Goal: Task Accomplishment & Management: Manage account settings

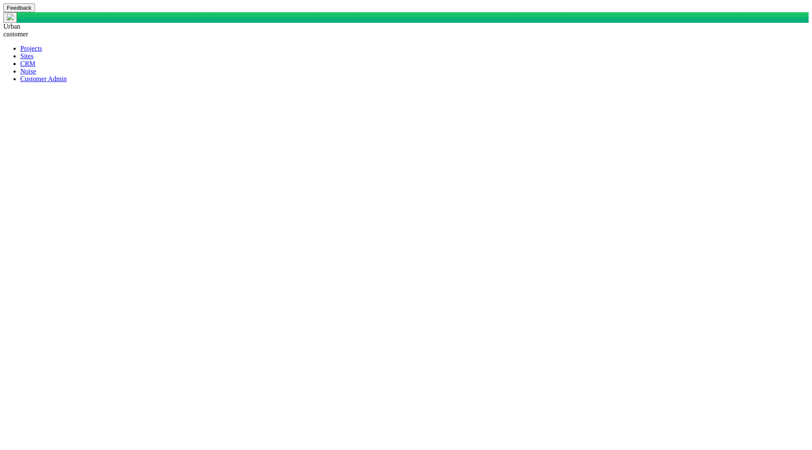
click at [20, 55] on span at bounding box center [20, 55] width 0 height 7
click at [20, 45] on span at bounding box center [20, 48] width 0 height 7
click at [20, 67] on span at bounding box center [20, 63] width 0 height 7
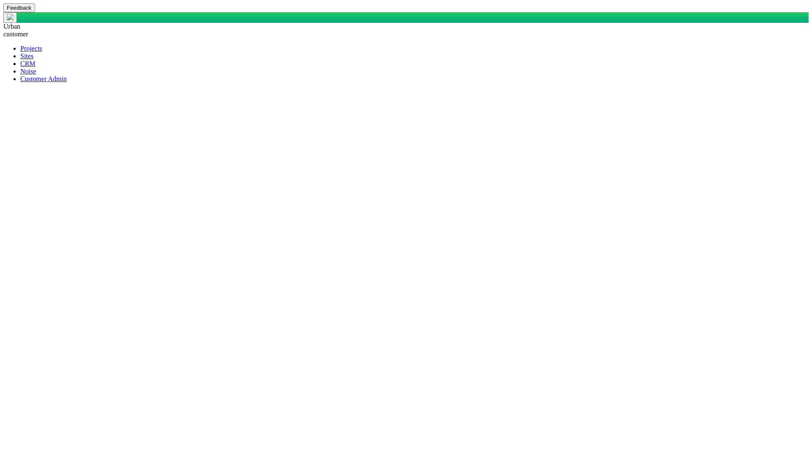
scroll to position [619, 0]
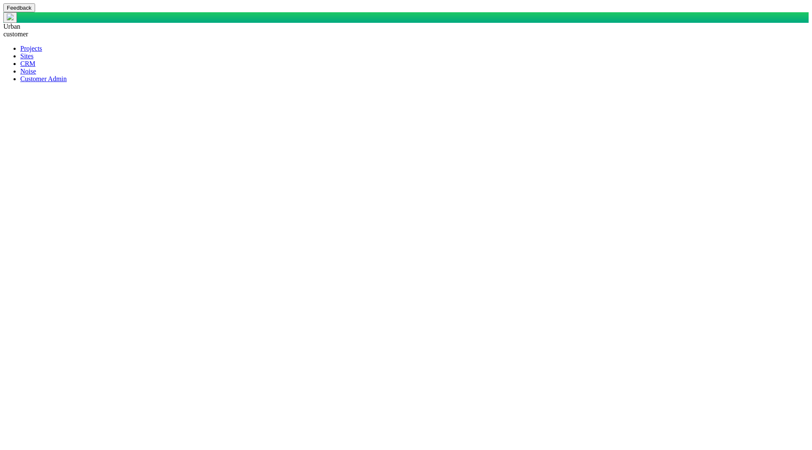
click at [28, 30] on span "customer" at bounding box center [15, 33] width 25 height 7
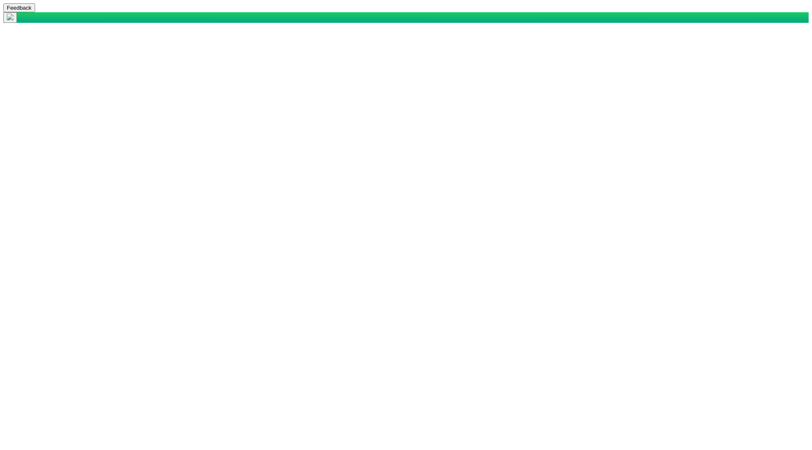
checkbox input "true"
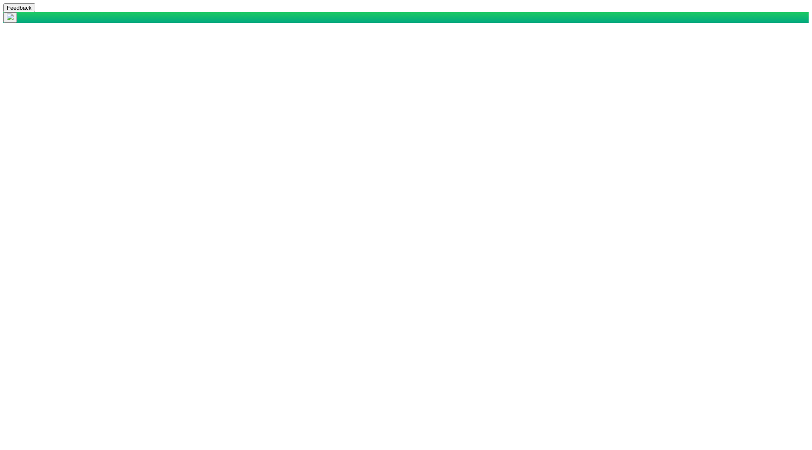
checkbox input "true"
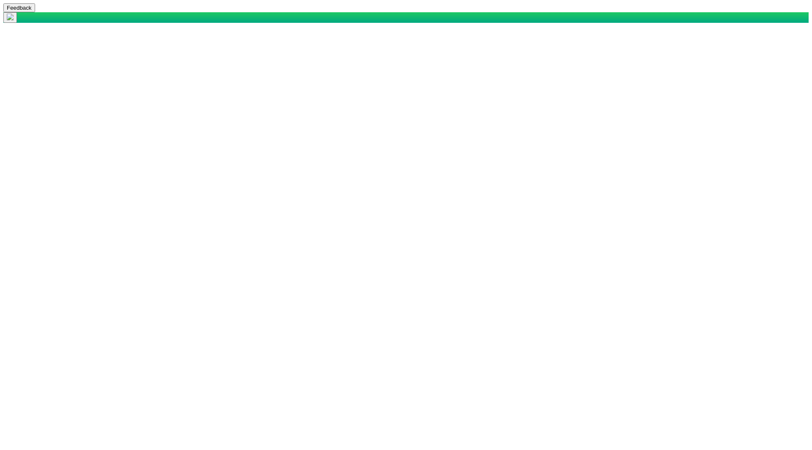
checkbox input "true"
